Goal: Task Accomplishment & Management: Complete application form

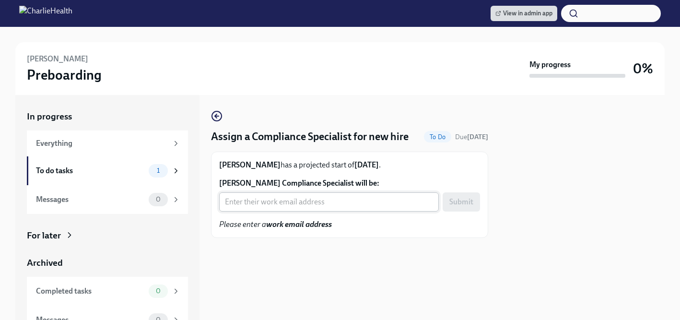
click at [251, 202] on input "Beth Sweeney's Compliance Specialist will be:" at bounding box center [329, 201] width 220 height 19
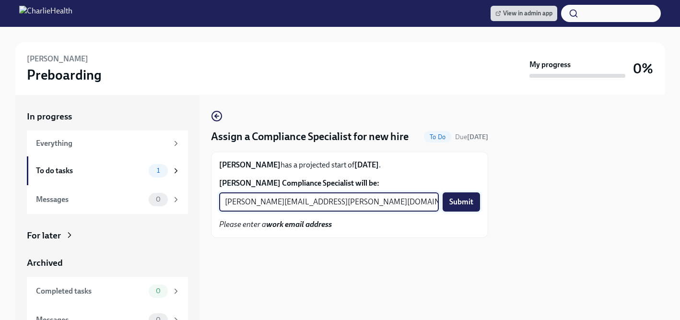
type input "michelle.winograd@charliehealth.com"
click at [458, 205] on span "Submit" at bounding box center [461, 202] width 24 height 10
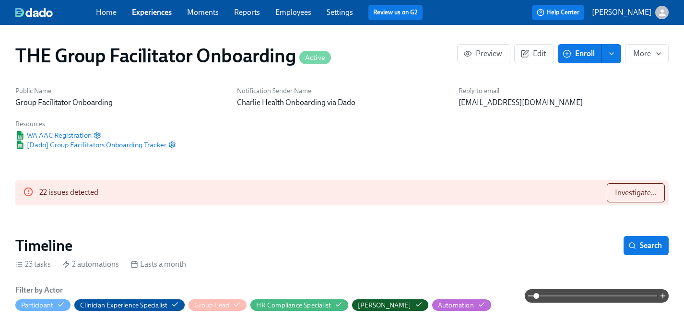
scroll to position [831, 0]
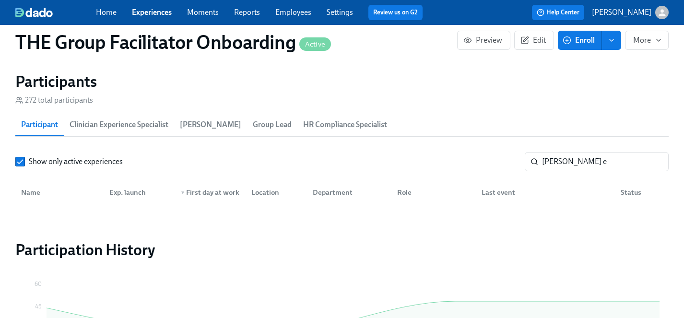
click at [142, 12] on link "Experiences" at bounding box center [152, 12] width 40 height 9
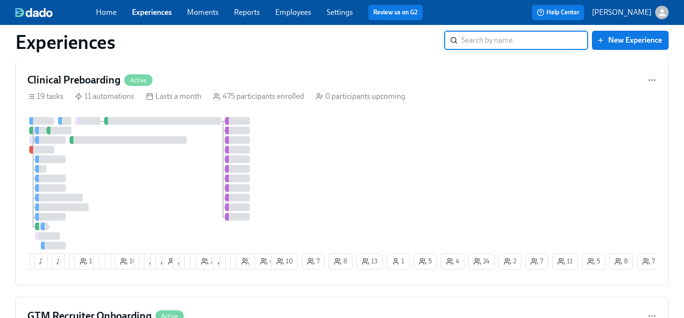
scroll to position [378, 0]
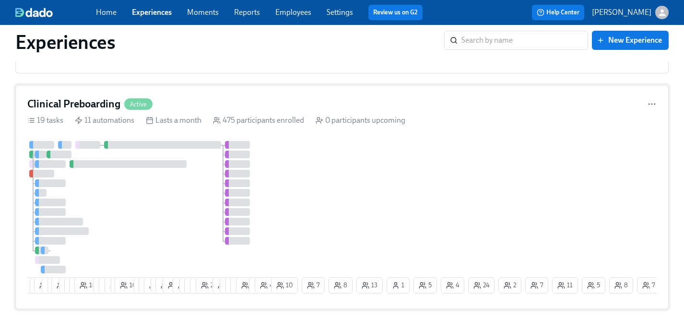
click at [157, 199] on div at bounding box center [148, 207] width 242 height 132
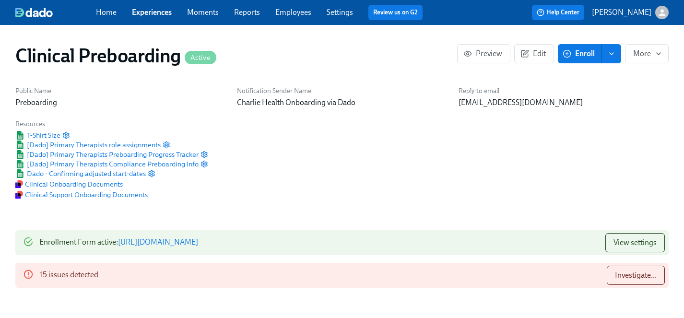
scroll to position [706, 0]
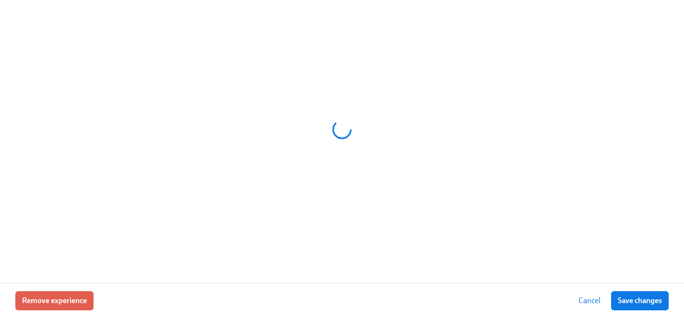
click at [565, 264] on div at bounding box center [342, 141] width 684 height 283
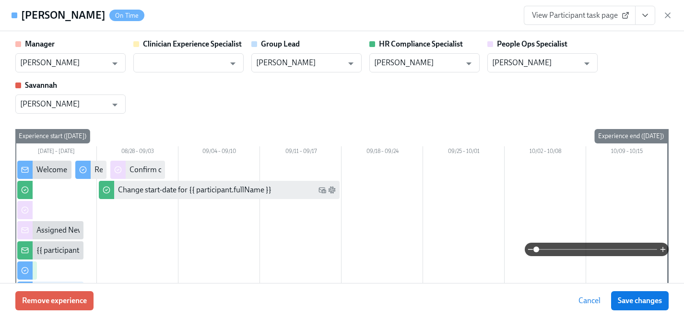
scroll to position [255, 0]
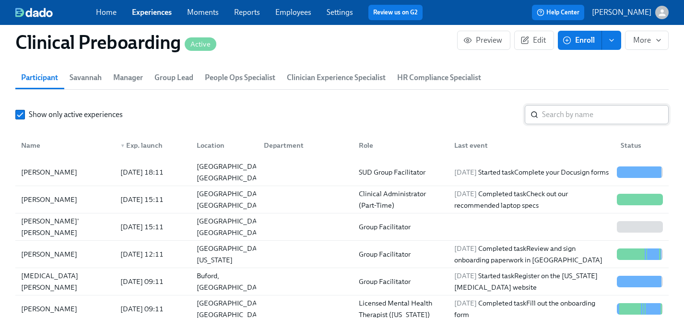
scroll to position [1055, 0]
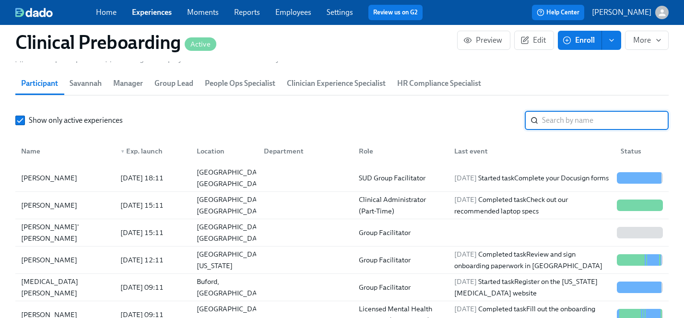
click at [586, 118] on input "search" at bounding box center [605, 120] width 127 height 19
type input "[PERSON_NAME]"
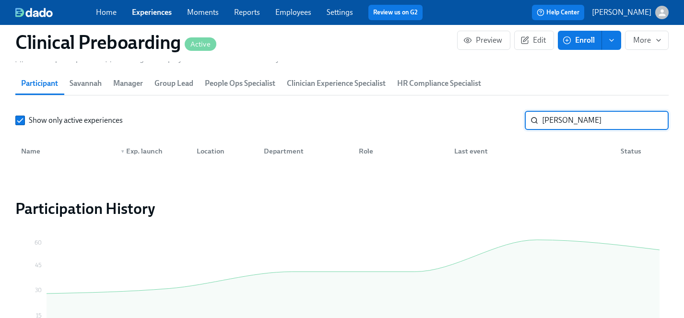
click at [652, 121] on input "[PERSON_NAME]" at bounding box center [605, 120] width 127 height 19
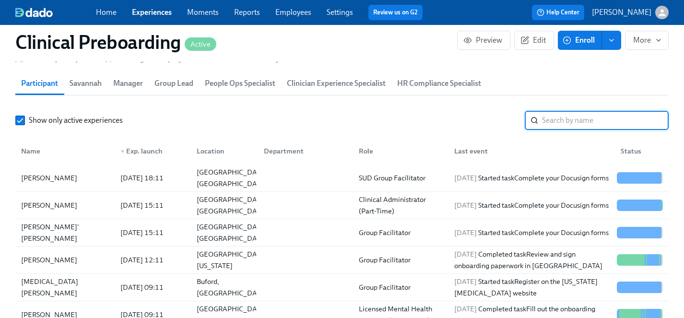
click at [300, 12] on link "Employees" at bounding box center [293, 12] width 36 height 9
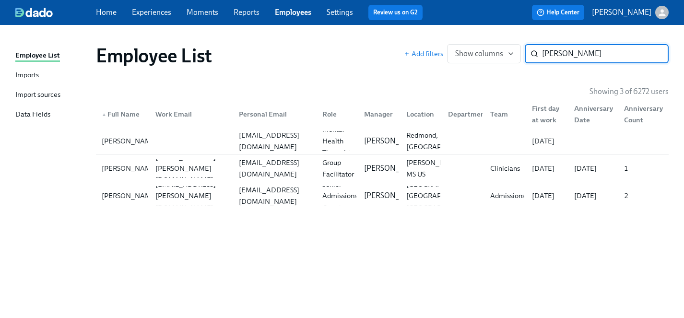
type input "[PERSON_NAME]"
click at [160, 11] on link "Experiences" at bounding box center [151, 12] width 39 height 9
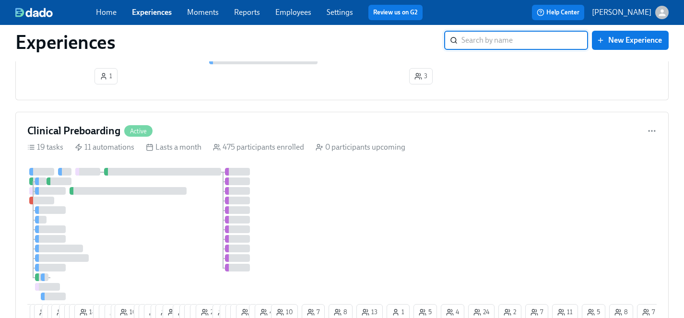
scroll to position [362, 0]
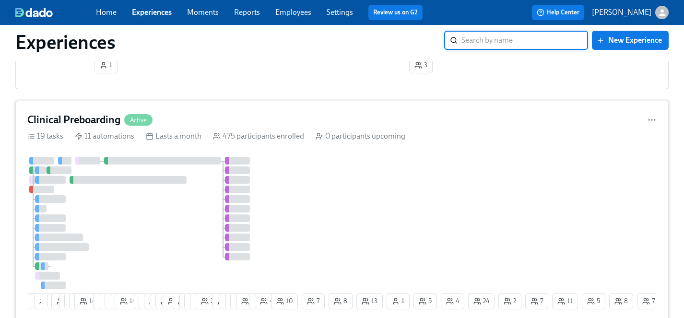
click at [359, 210] on div "6 4 8 29 4 2 19 7 8 12 18 9 8 9 5 10 7 17 15 6 23 3 11 9 12 15 25 10 6 6 14 15 …" at bounding box center [341, 235] width 629 height 156
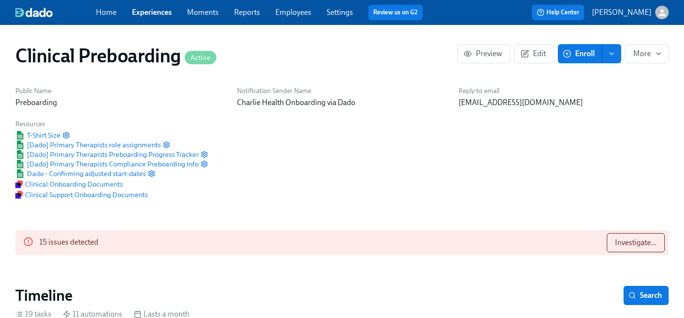
click at [584, 54] on span "Enroll" at bounding box center [580, 54] width 30 height 10
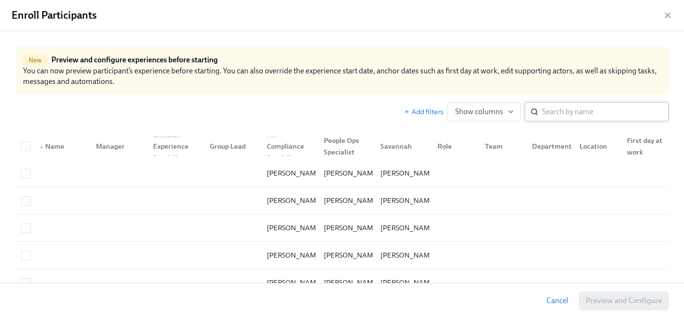
scroll to position [0, 10304]
click at [558, 115] on input "search" at bounding box center [605, 111] width 127 height 19
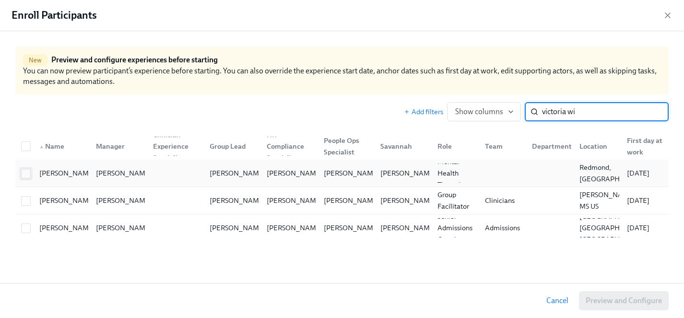
type input "victoria wi"
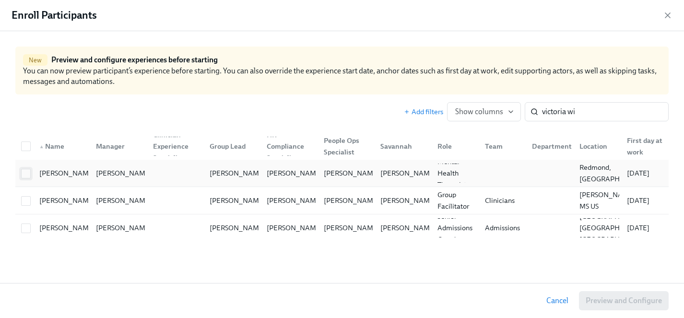
click at [24, 173] on input "checkbox" at bounding box center [26, 173] width 9 height 9
checkbox input "true"
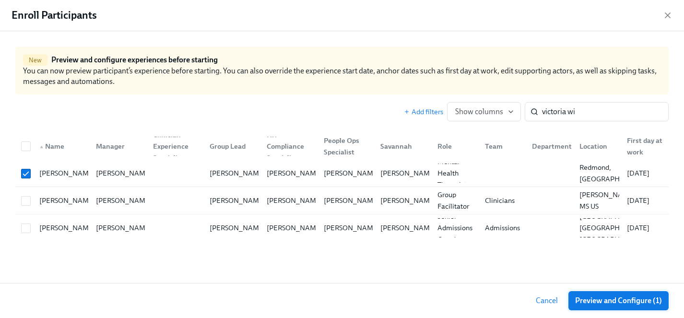
click at [624, 299] on span "Preview and Configure (1)" at bounding box center [618, 301] width 87 height 10
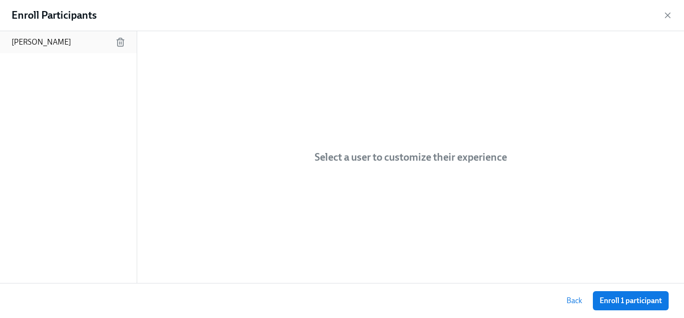
click at [53, 44] on p "[PERSON_NAME]" at bounding box center [41, 42] width 59 height 11
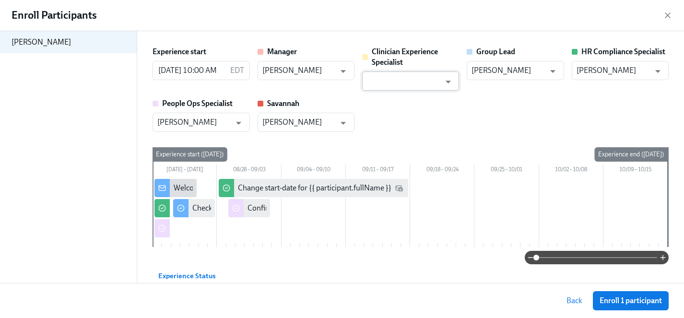
click at [410, 82] on input "text" at bounding box center [403, 80] width 73 height 19
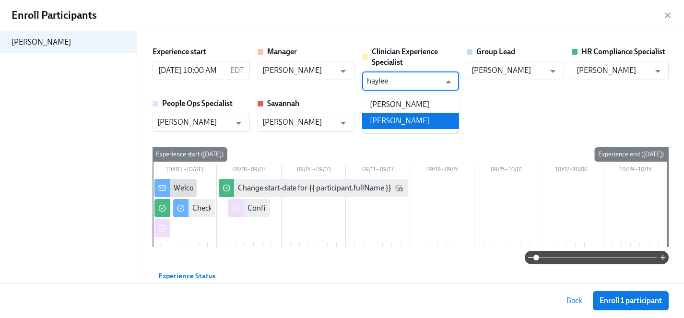
click at [412, 117] on li "[PERSON_NAME]" at bounding box center [410, 121] width 97 height 16
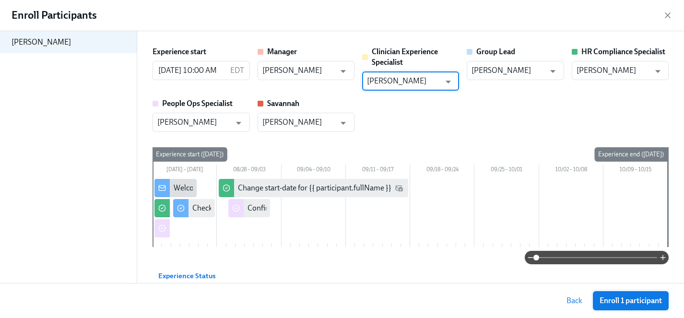
type input "[PERSON_NAME]"
click at [643, 299] on span "Enroll 1 participant" at bounding box center [631, 301] width 62 height 10
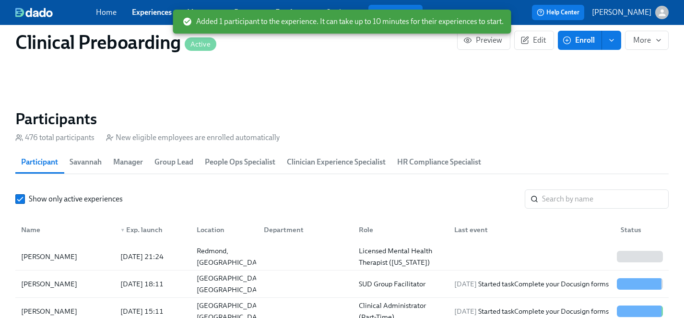
scroll to position [995, 0]
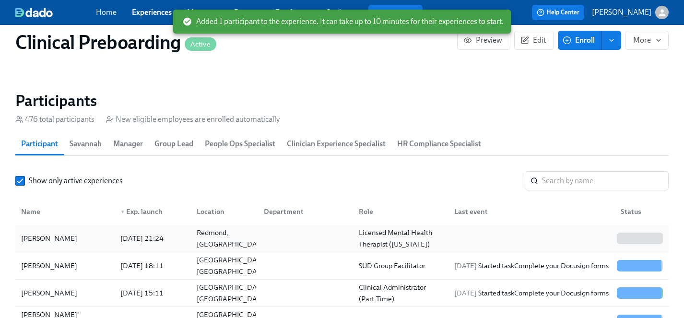
click at [48, 239] on div "[PERSON_NAME]" at bounding box center [49, 239] width 64 height 12
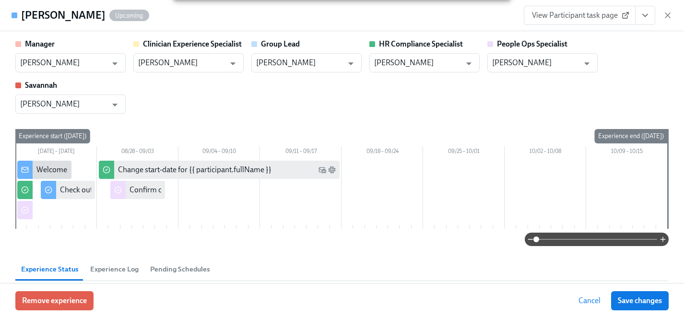
click at [653, 13] on button "View task page" at bounding box center [645, 15] width 20 height 19
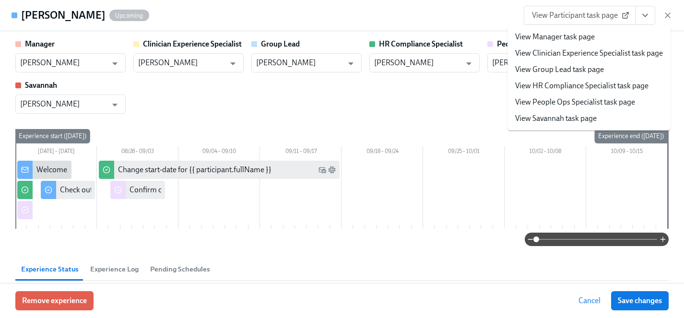
click at [565, 86] on link "View HR Compliance Specialist task page" at bounding box center [581, 86] width 133 height 11
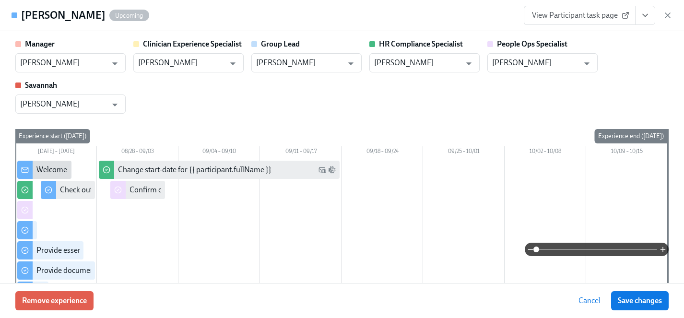
click at [652, 9] on button "View task page" at bounding box center [645, 15] width 20 height 19
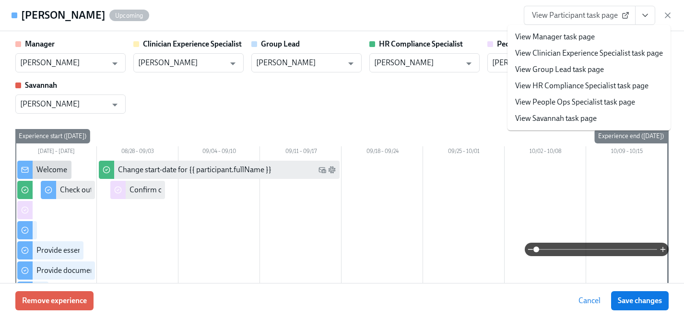
click at [559, 104] on link "View People Ops Specialist task page" at bounding box center [575, 102] width 120 height 11
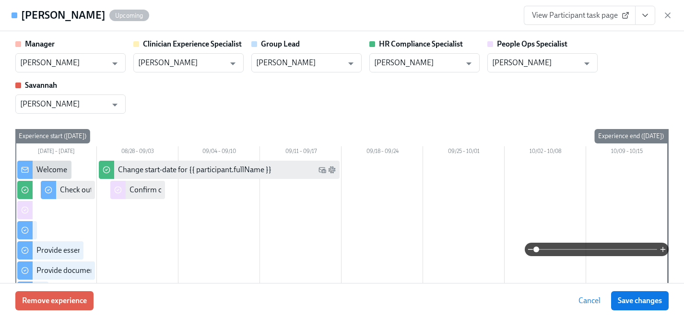
type input "[PERSON_NAME]"
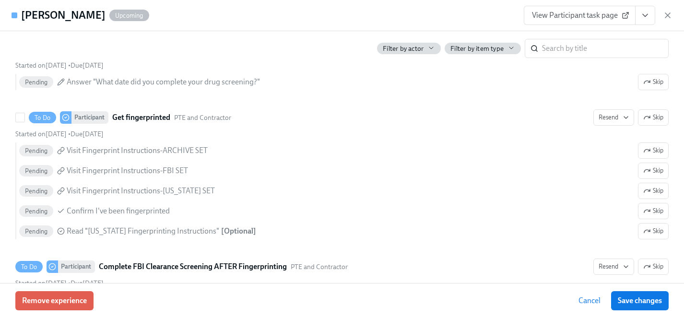
scroll to position [1422, 0]
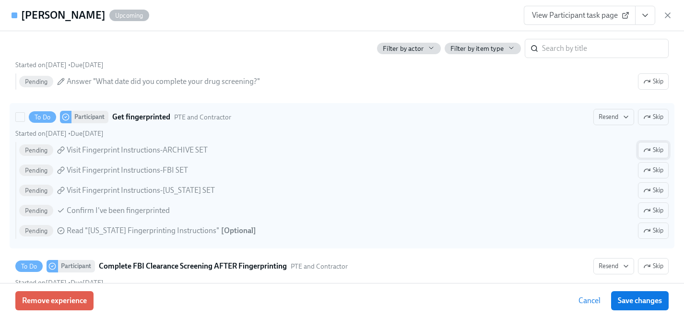
click at [659, 148] on span "Skip" at bounding box center [653, 150] width 20 height 10
click at [655, 193] on span "Skip" at bounding box center [653, 191] width 20 height 10
click at [650, 229] on span "Skip" at bounding box center [653, 231] width 20 height 10
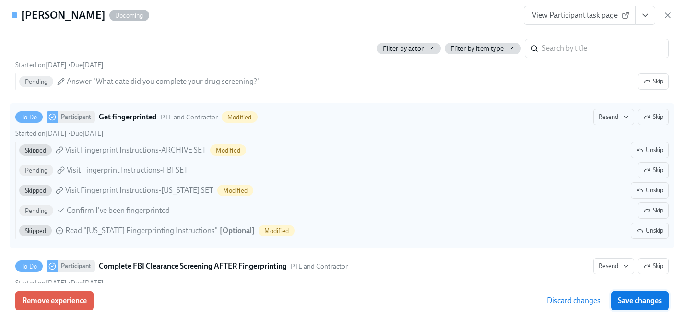
click at [656, 301] on span "Save changes" at bounding box center [640, 301] width 44 height 10
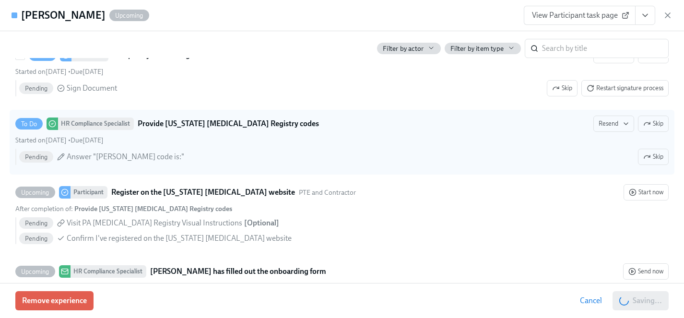
scroll to position [1775, 0]
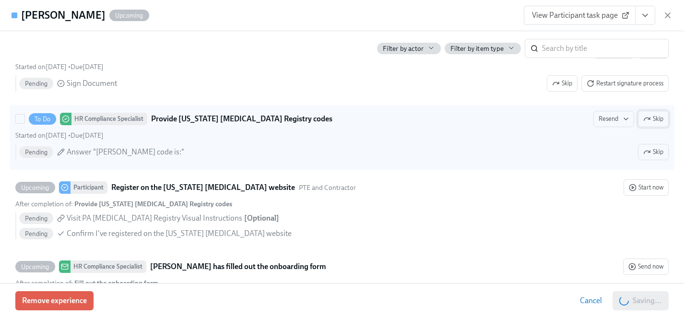
click at [653, 118] on span "Skip" at bounding box center [653, 119] width 20 height 10
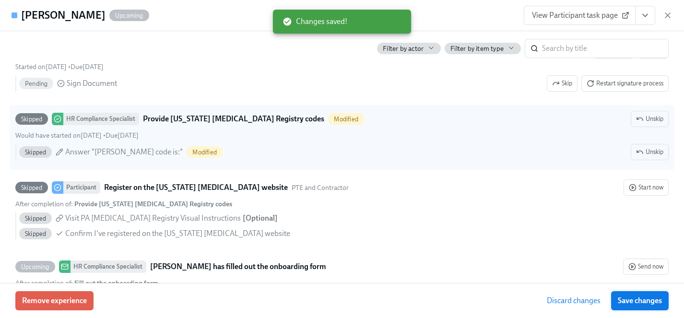
click at [631, 303] on span "Save changes" at bounding box center [640, 301] width 44 height 10
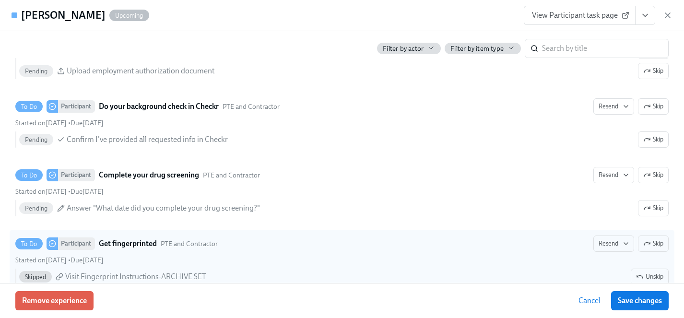
scroll to position [1368, 0]
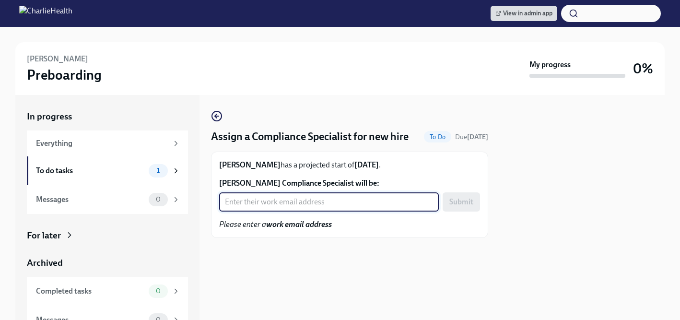
click at [241, 205] on input "Ebony Murphy's Compliance Specialist will be:" at bounding box center [329, 201] width 220 height 19
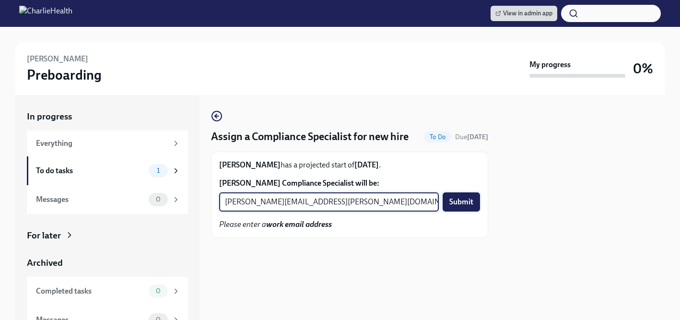
type input "chelsey.mendoza@charliehealth.com"
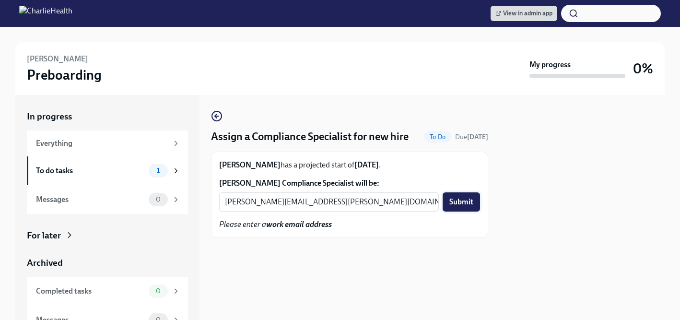
click at [463, 201] on span "Submit" at bounding box center [461, 202] width 24 height 10
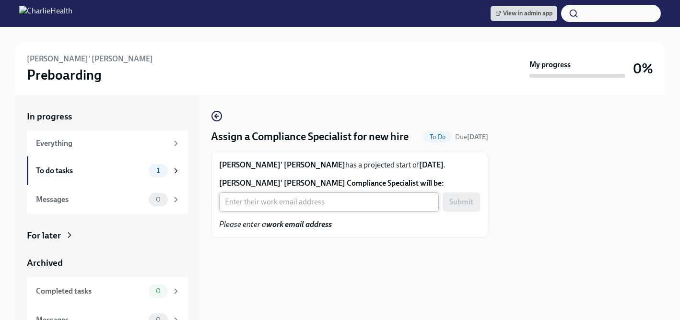
click at [286, 201] on input "Desiree' Swain's Compliance Specialist will be:" at bounding box center [329, 201] width 220 height 19
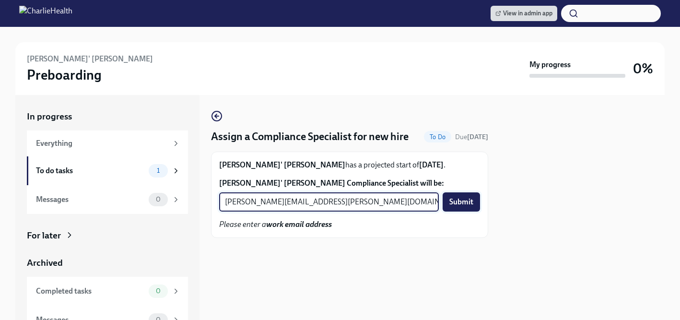
type input "tyler.pieper@charliehealth.com"
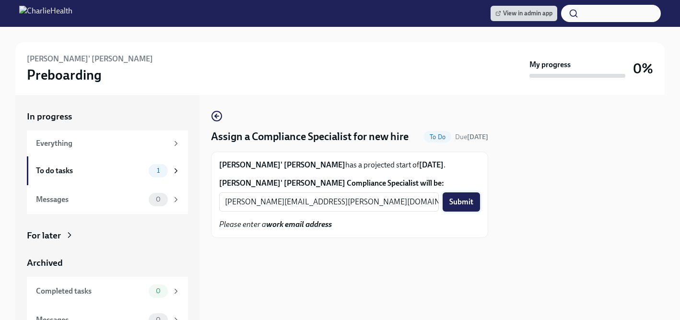
click at [459, 201] on span "Submit" at bounding box center [461, 202] width 24 height 10
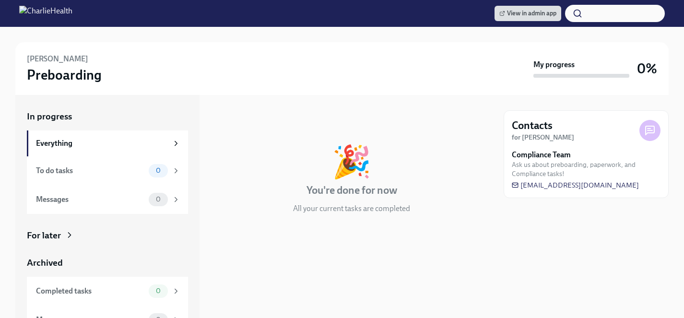
click at [66, 233] on icon at bounding box center [70, 235] width 10 height 10
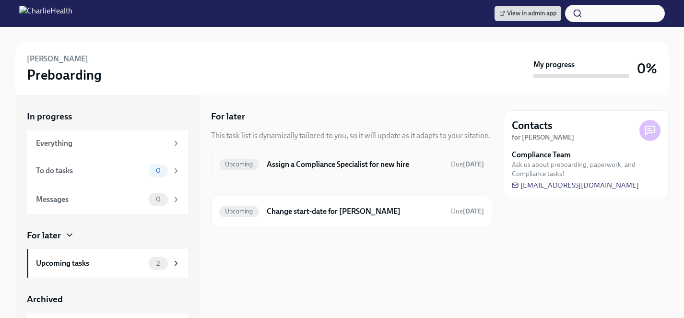
click at [344, 165] on h6 "Assign a Compliance Specialist for new hire" at bounding box center [355, 164] width 177 height 11
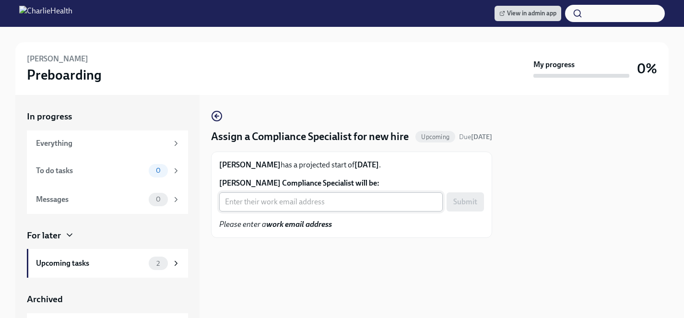
click at [318, 212] on input "[PERSON_NAME] Compliance Specialist will be:" at bounding box center [331, 201] width 224 height 19
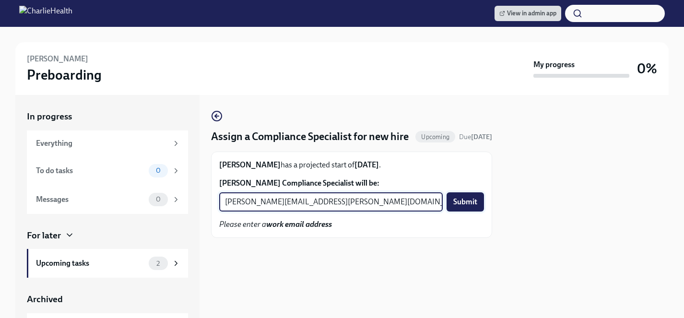
type input "[PERSON_NAME][EMAIL_ADDRESS][PERSON_NAME][DOMAIN_NAME]"
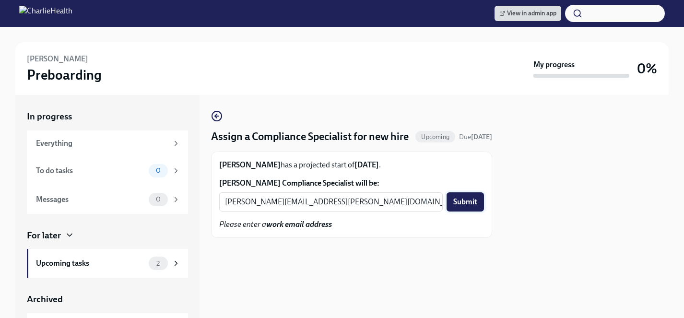
click at [464, 207] on span "Submit" at bounding box center [465, 202] width 24 height 10
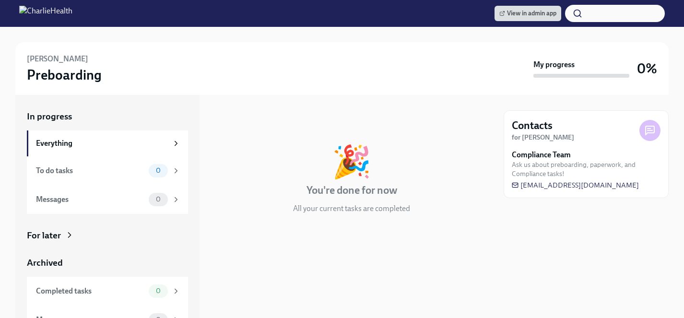
click at [76, 234] on div "For later" at bounding box center [107, 235] width 161 height 12
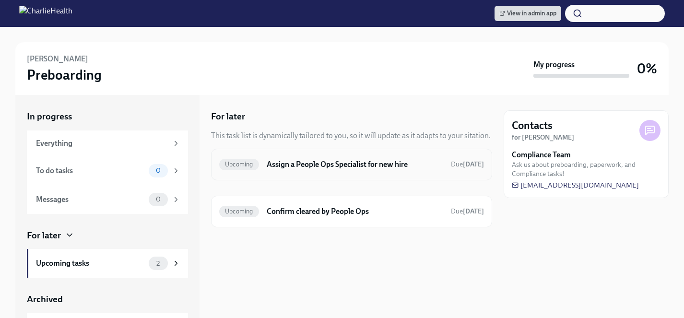
click at [347, 165] on h6 "Assign a People Ops Specialist for new hire" at bounding box center [355, 164] width 177 height 11
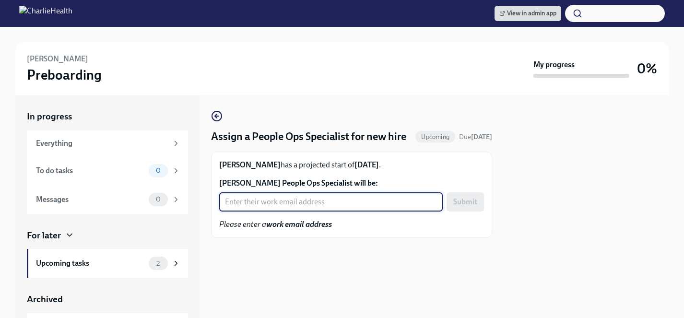
click at [330, 212] on input "Victoria Williams's People Ops Specialist will be:" at bounding box center [331, 201] width 224 height 19
type input "jacqueline.jean@charliehealth.com"
click at [458, 207] on span "Submit" at bounding box center [465, 202] width 24 height 10
